Goal: Use online tool/utility: Utilize a website feature to perform a specific function

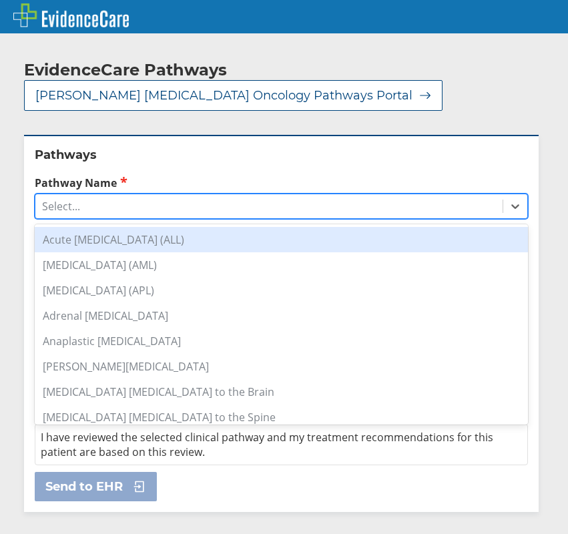
click at [192, 212] on div "Select..." at bounding box center [268, 206] width 467 height 23
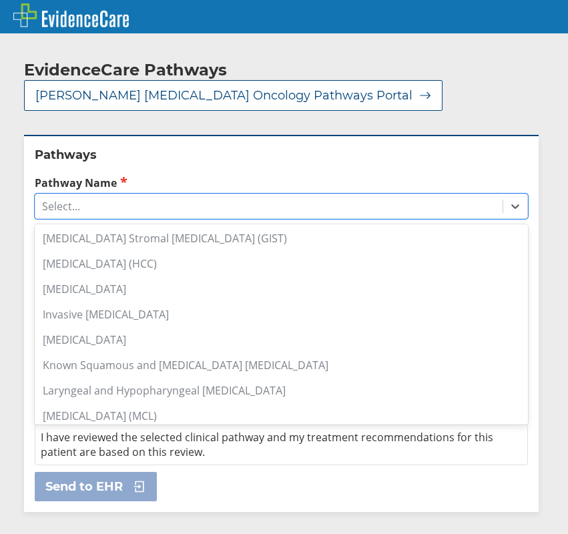
scroll to position [667, 0]
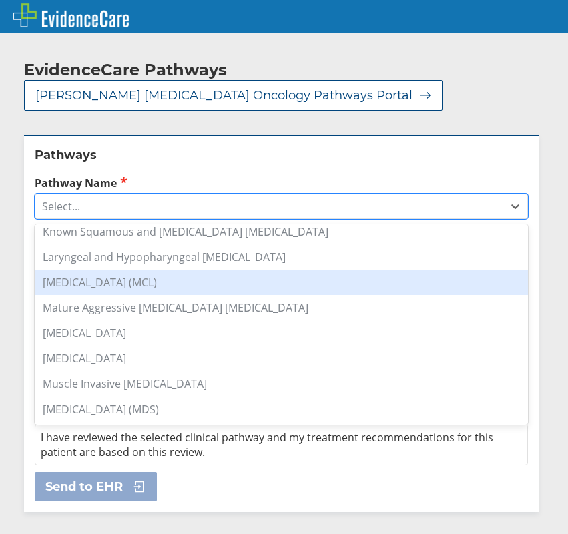
click at [124, 283] on div "[MEDICAL_DATA] (MCL)" at bounding box center [281, 281] width 493 height 25
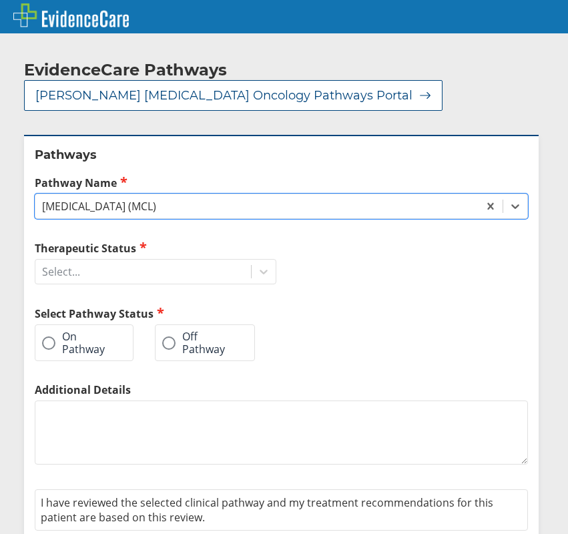
click at [53, 337] on span at bounding box center [48, 342] width 13 height 13
click at [0, 0] on input "On Pathway" at bounding box center [0, 0] width 0 height 0
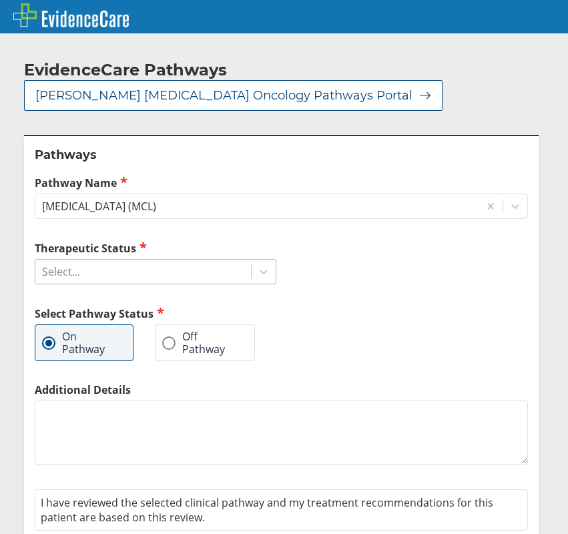
click at [91, 274] on div "Select..." at bounding box center [142, 271] width 215 height 23
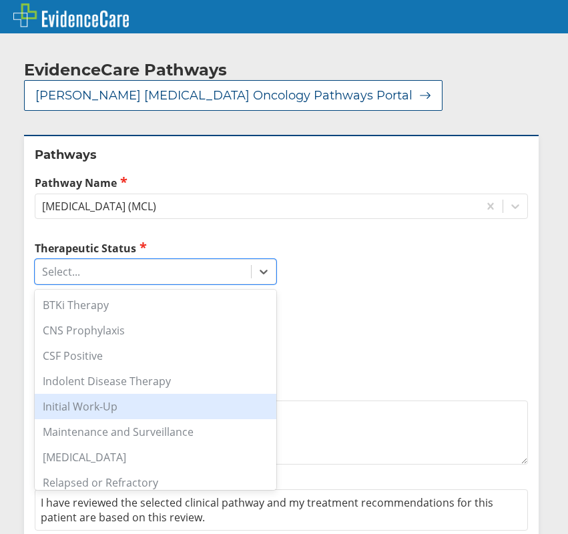
click at [111, 403] on div "Initial Work-Up" at bounding box center [155, 405] width 241 height 25
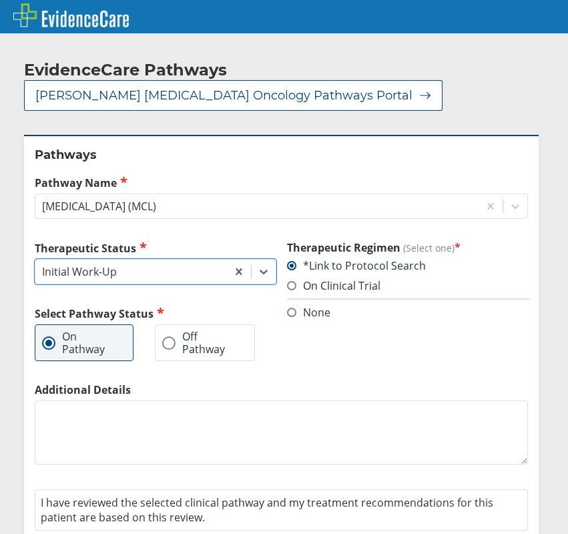
scroll to position [49, 0]
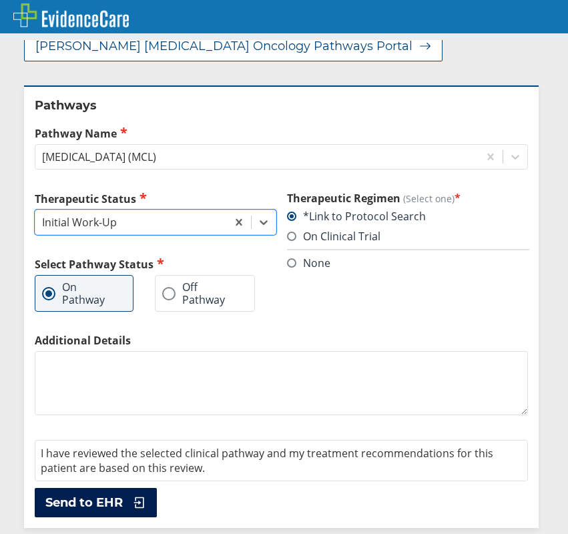
click at [113, 502] on span "Send to EHR" at bounding box center [83, 502] width 77 height 16
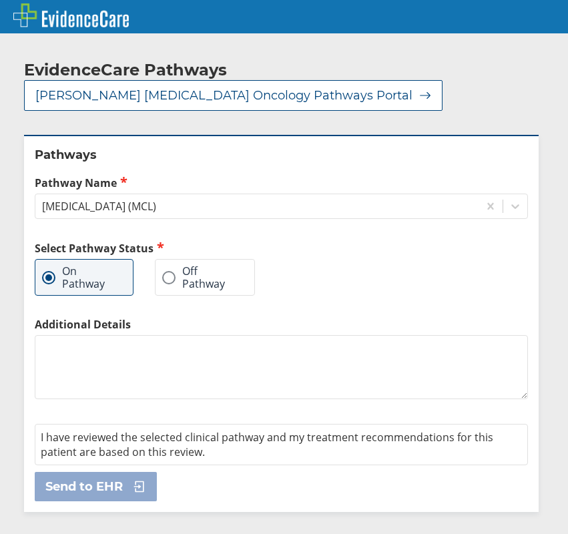
scroll to position [0, 0]
